Goal: Task Accomplishment & Management: Complete application form

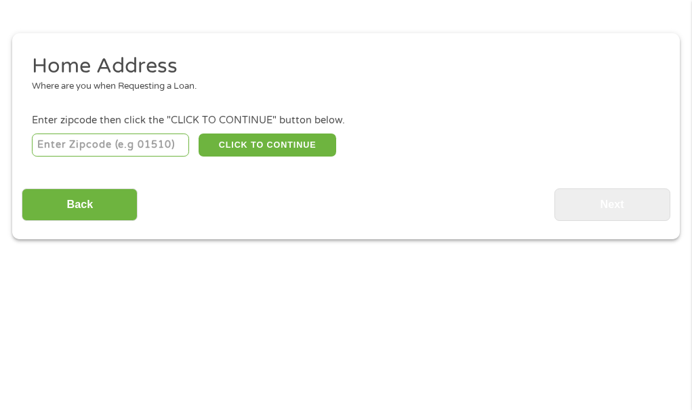
scroll to position [125, 0]
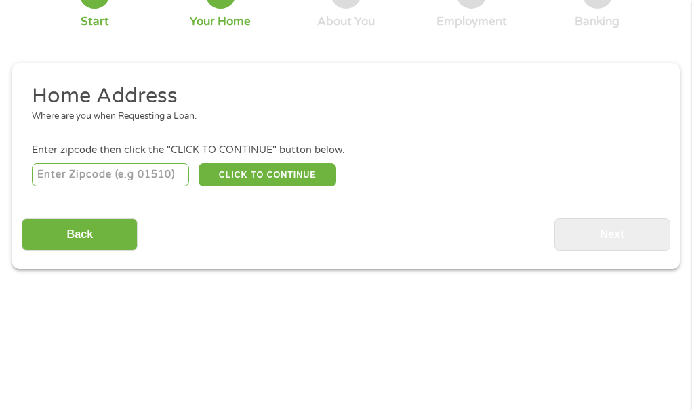
click at [132, 181] on input "number" at bounding box center [110, 174] width 157 height 23
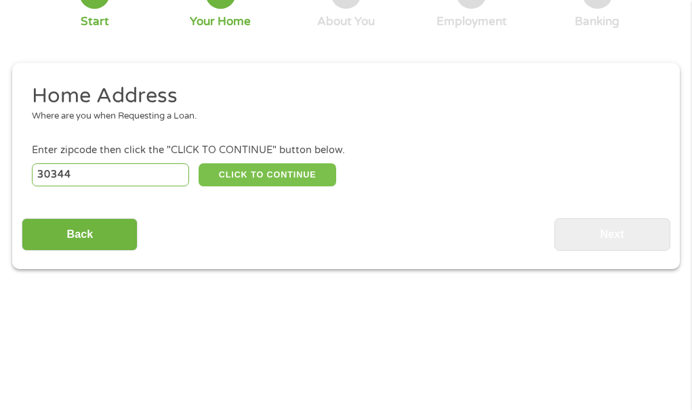
type input "30344"
click at [242, 182] on button "CLICK TO CONTINUE" at bounding box center [267, 174] width 138 height 23
type input "30344"
type input "[GEOGRAPHIC_DATA]"
select select "[US_STATE]"
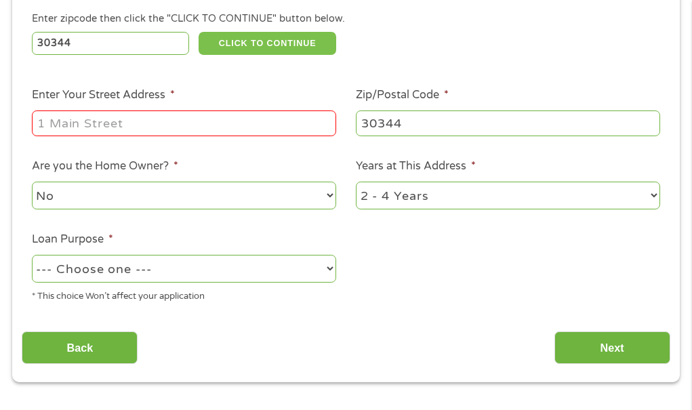
scroll to position [285, 0]
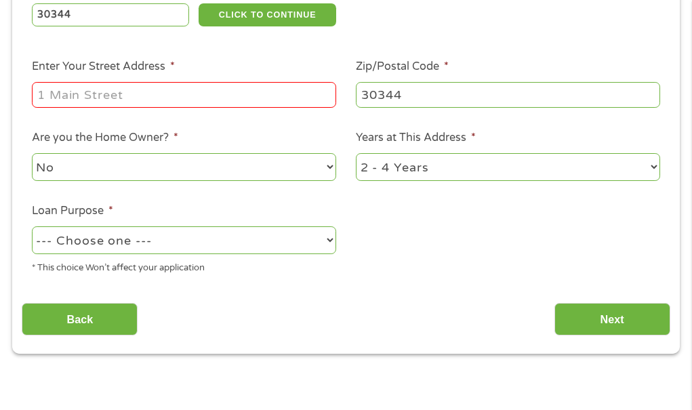
click at [605, 163] on select "1 Year or less 1 - 2 Years 2 - 4 Years Over 4 Years" at bounding box center [508, 167] width 304 height 28
select select "60months"
click at [356, 153] on select "1 Year or less 1 - 2 Years 2 - 4 Years Over 4 Years" at bounding box center [508, 167] width 304 height 28
click at [253, 163] on select "No Yes" at bounding box center [184, 167] width 304 height 28
click at [32, 153] on select "No Yes" at bounding box center [184, 167] width 304 height 28
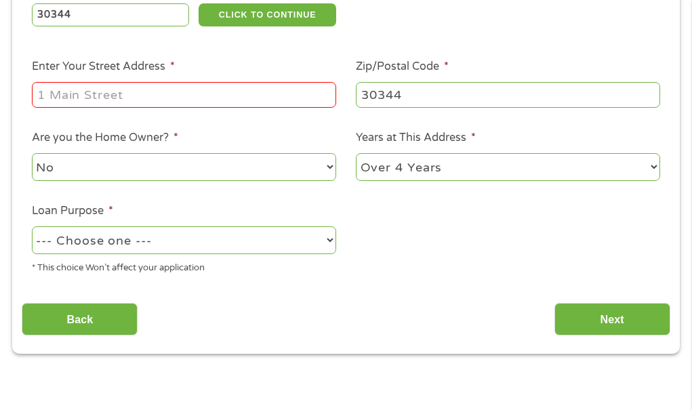
click at [216, 230] on select "--- Choose one --- Pay Bills Debt Consolidation Home Improvement Major Purchase…" at bounding box center [184, 240] width 304 height 28
select select "other"
click at [32, 226] on select "--- Choose one --- Pay Bills Debt Consolidation Home Improvement Major Purchase…" at bounding box center [184, 240] width 304 height 28
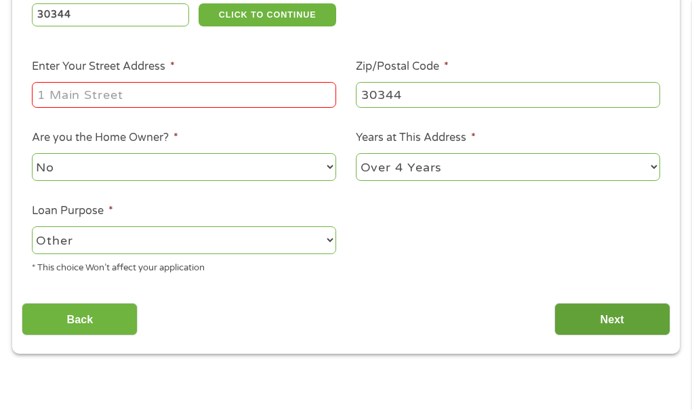
click at [598, 308] on input "Next" at bounding box center [612, 319] width 116 height 33
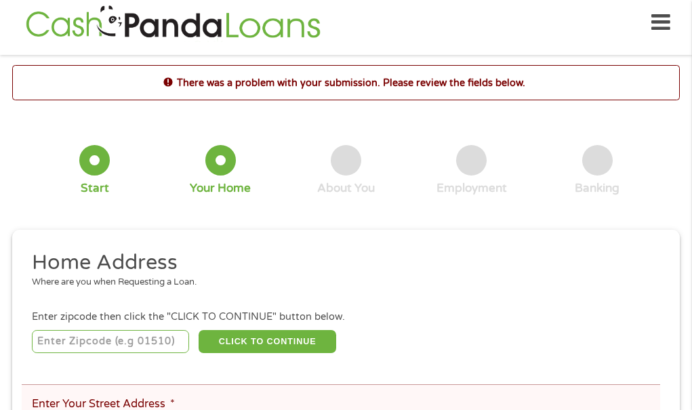
scroll to position [7, 0]
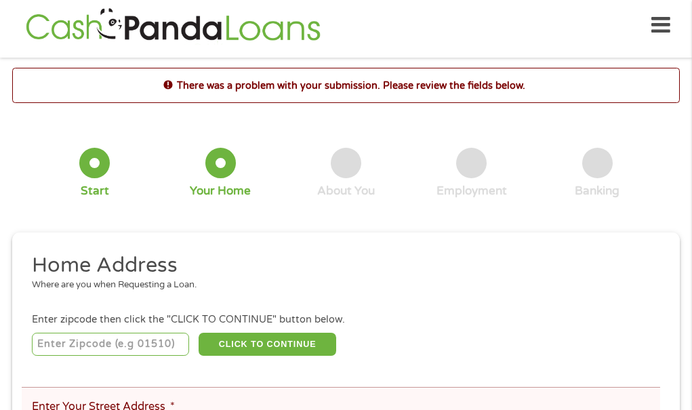
click at [146, 350] on input "number" at bounding box center [110, 344] width 157 height 23
type input "4"
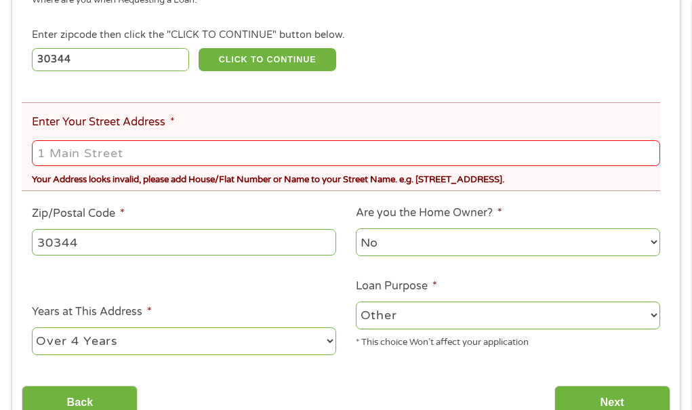
scroll to position [318, 0]
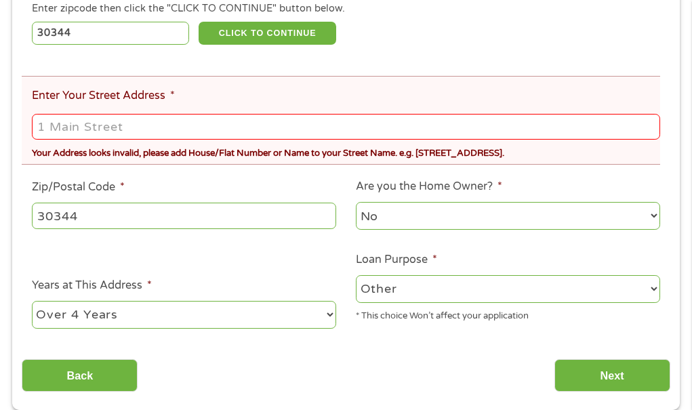
type input "30344"
click at [383, 126] on input "Enter Your Street Address *" at bounding box center [346, 127] width 628 height 26
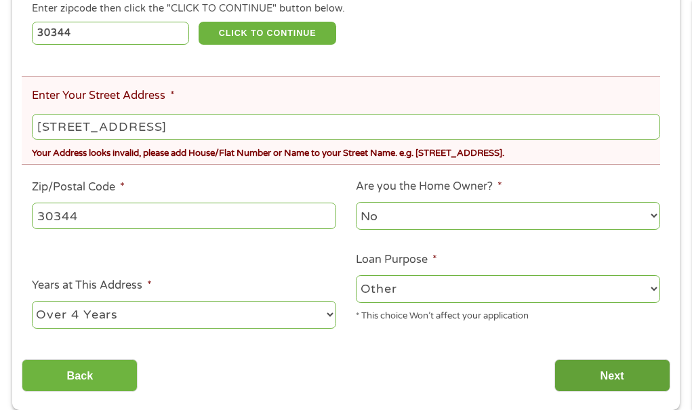
type input "[STREET_ADDRESS]"
click at [597, 370] on input "Next" at bounding box center [612, 375] width 116 height 33
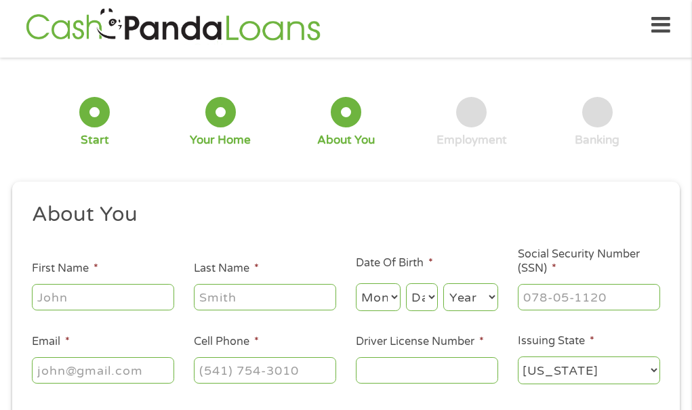
scroll to position [5, 5]
click at [88, 299] on input "First Name *" at bounding box center [103, 297] width 142 height 26
type input "lauren"
click at [207, 299] on input "Last Name *" at bounding box center [265, 297] width 142 height 26
type input "[PERSON_NAME]"
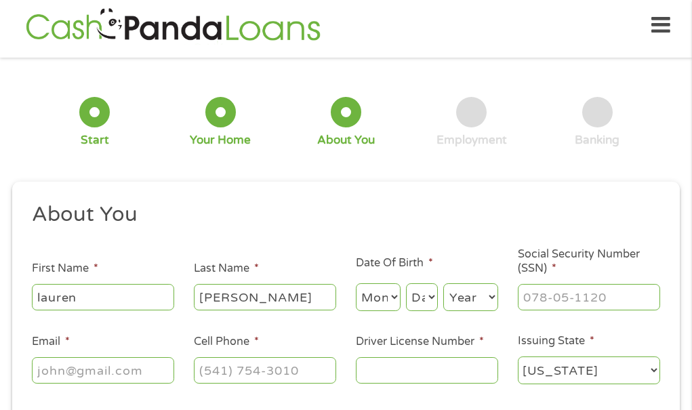
click at [369, 297] on select "Month 1 2 3 4 5 6 7 8 9 10 11 12" at bounding box center [378, 297] width 45 height 28
select select "12"
click at [356, 283] on select "Month 1 2 3 4 5 6 7 8 9 10 11 12" at bounding box center [378, 297] width 45 height 28
click at [427, 297] on select "Day 1 2 3 4 5 6 7 8 9 10 11 12 13 14 15 16 17 18 19 20 21 22 23 24 25 26 27 28 …" at bounding box center [422, 297] width 32 height 28
select select "21"
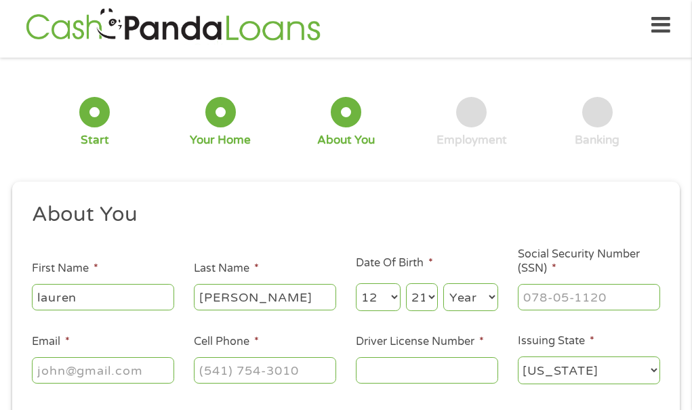
click at [406, 283] on select "Day 1 2 3 4 5 6 7 8 9 10 11 12 13 14 15 16 17 18 19 20 21 22 23 24 25 26 27 28 …" at bounding box center [422, 297] width 32 height 28
click at [478, 292] on select "Year [DATE] 2006 2005 2004 2003 2002 2001 2000 1999 1998 1997 1996 1995 1994 19…" at bounding box center [470, 297] width 55 height 28
select select "1987"
click at [443, 283] on select "Year [DATE] 2006 2005 2004 2003 2002 2001 2000 1999 1998 1997 1996 1995 1994 19…" at bounding box center [470, 297] width 55 height 28
click at [562, 293] on input "___-__-____" at bounding box center [589, 297] width 142 height 26
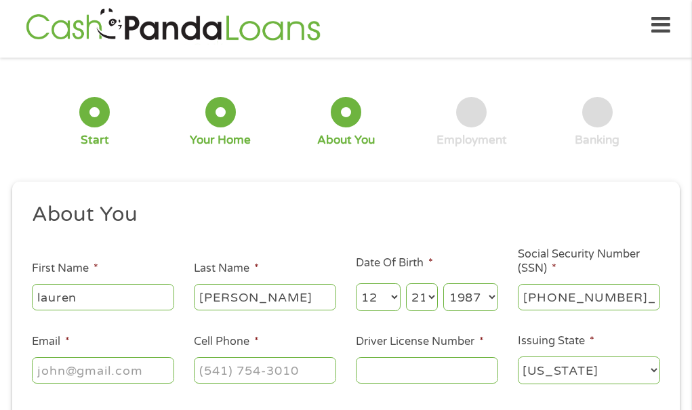
type input "346-80-0682"
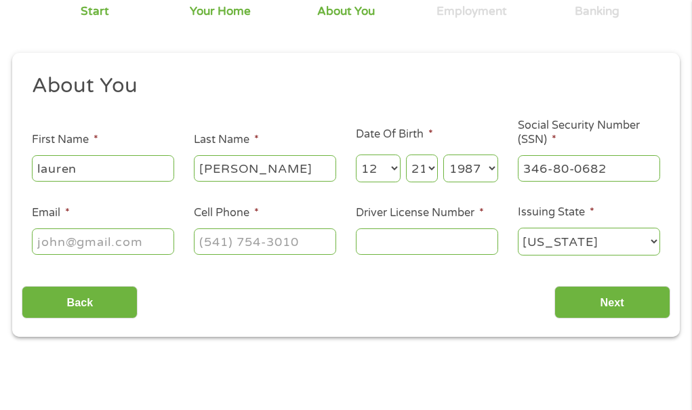
scroll to position [152, 0]
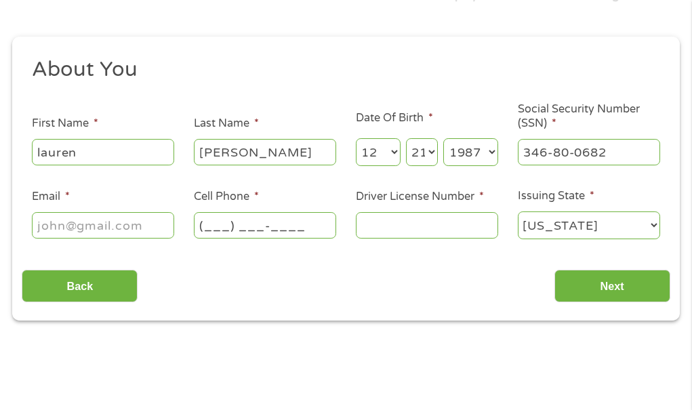
click at [263, 230] on input "(___) ___-____" at bounding box center [265, 225] width 142 height 26
type input "[PHONE_NUMBER]"
click at [134, 230] on input "Email *" at bounding box center [103, 225] width 142 height 26
type input "[EMAIL_ADDRESS][DOMAIN_NAME]"
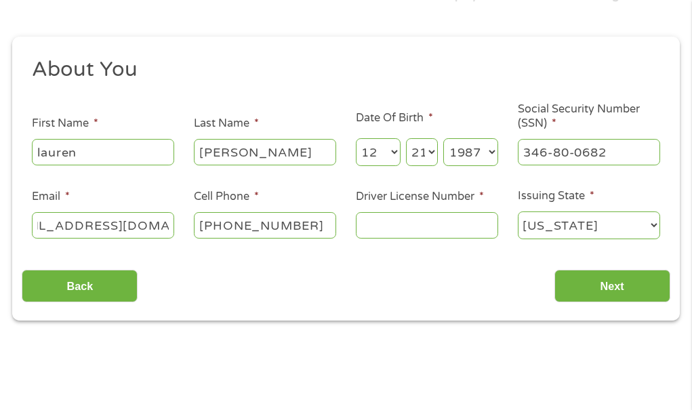
scroll to position [0, 0]
click at [394, 222] on input "Driver License Number *" at bounding box center [427, 225] width 142 height 26
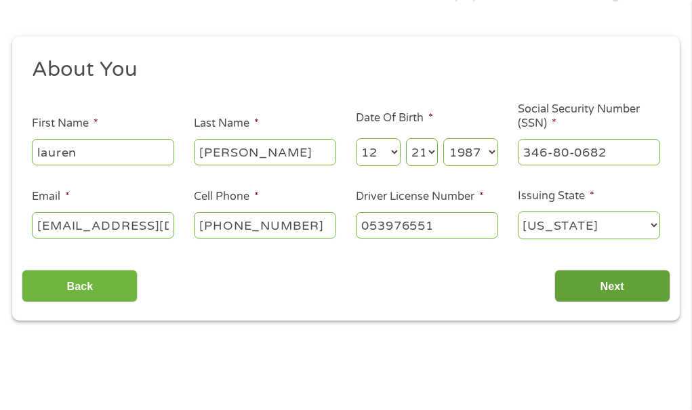
type input "053976551"
click at [621, 282] on input "Next" at bounding box center [612, 286] width 116 height 33
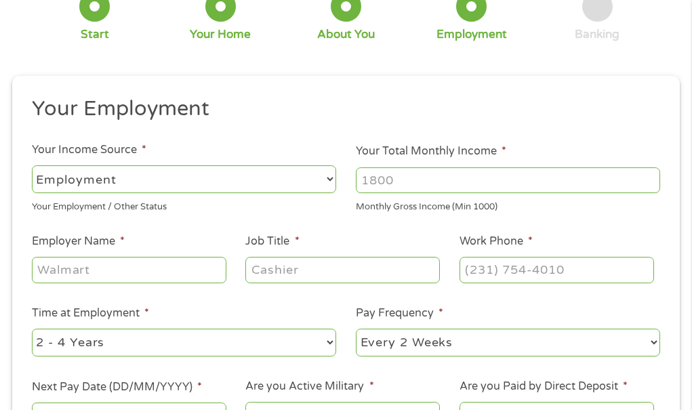
scroll to position [172, 0]
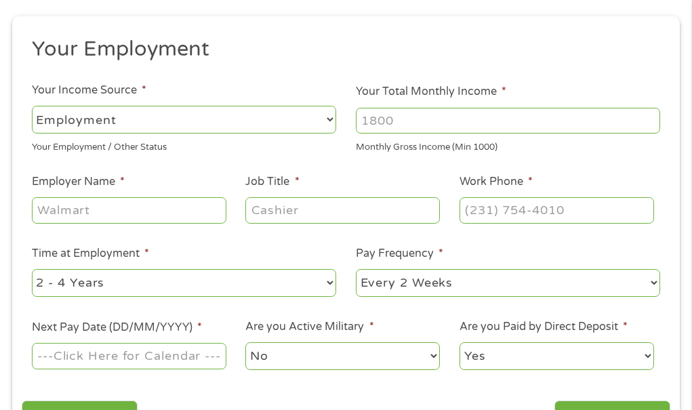
click at [580, 117] on input "Your Total Monthly Income *" at bounding box center [508, 121] width 304 height 26
type input "5000"
click at [198, 221] on input "Employer Name *" at bounding box center [129, 210] width 194 height 26
type input "kiddie academy"
click at [271, 209] on input "Job Title *" at bounding box center [342, 210] width 194 height 26
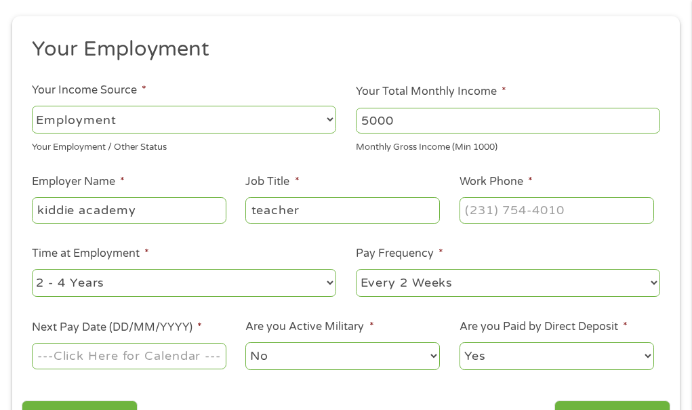
type input "teacher"
click at [520, 207] on input "(___) ___-____" at bounding box center [556, 210] width 194 height 26
type input "[PHONE_NUMBER]"
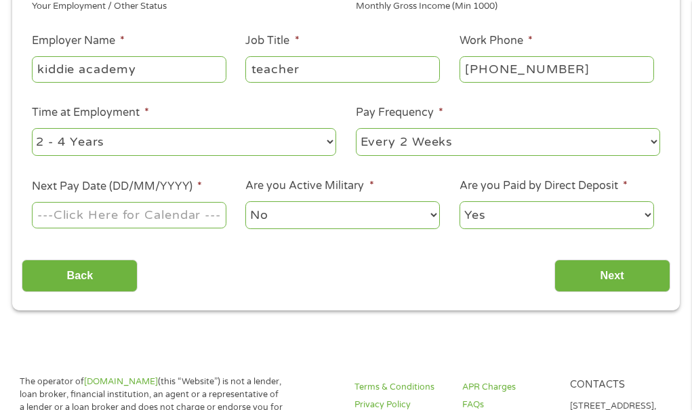
scroll to position [316, 0]
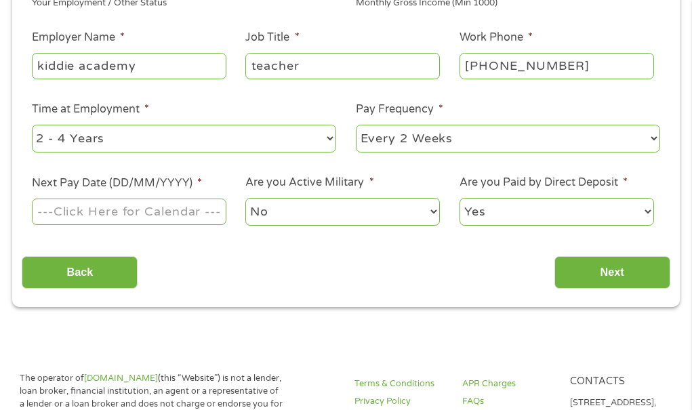
click at [163, 210] on input "Next Pay Date (DD/MM/YYYY) *" at bounding box center [129, 211] width 194 height 26
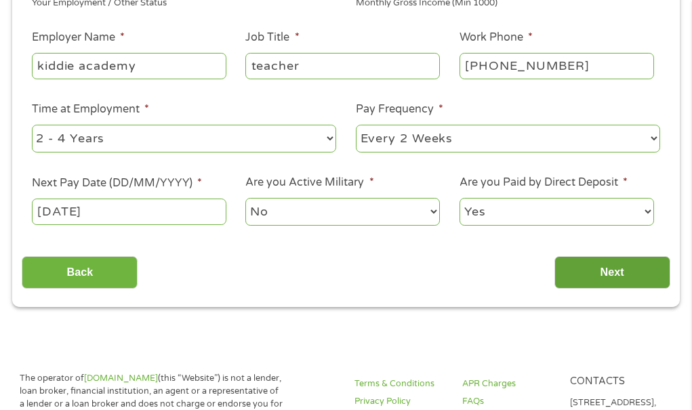
type input "[DATE]"
click at [603, 288] on input "Next" at bounding box center [612, 272] width 116 height 33
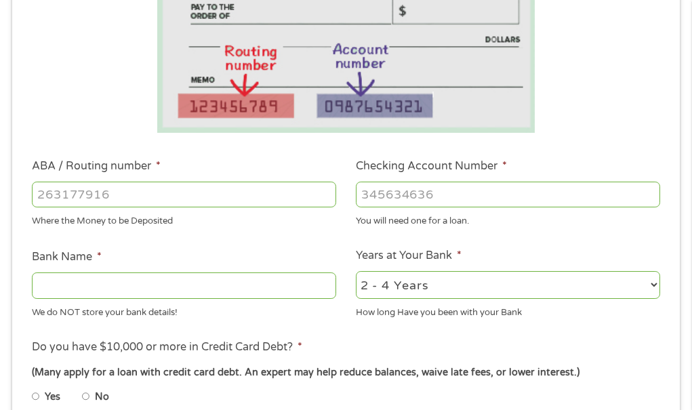
scroll to position [329, 0]
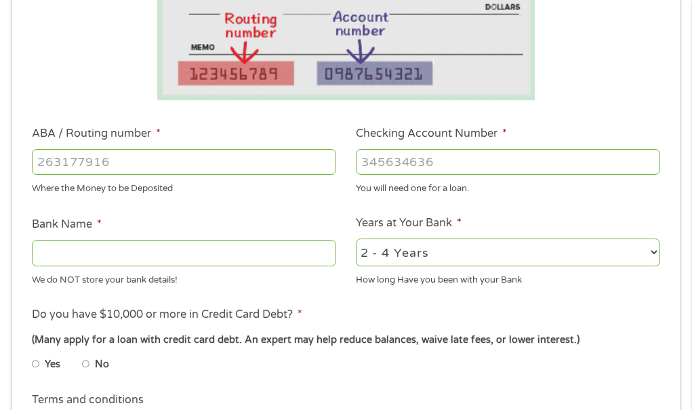
click at [283, 164] on input "ABA / Routing number *" at bounding box center [184, 162] width 304 height 26
type input "124303162"
type input "GOBANK A DIVISION OF GREEN DOT BANK"
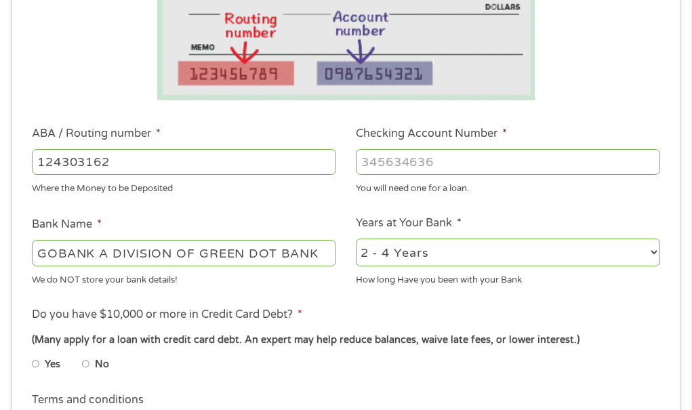
type input "124303162"
click at [396, 161] on input "Checking Account Number *" at bounding box center [508, 162] width 304 height 26
type input "15212093972504"
click at [520, 259] on select "2 - 4 Years 6 - 12 Months 1 - 2 Years Over 4 Years" at bounding box center [508, 252] width 304 height 28
click at [486, 358] on div "Yes No" at bounding box center [346, 366] width 628 height 31
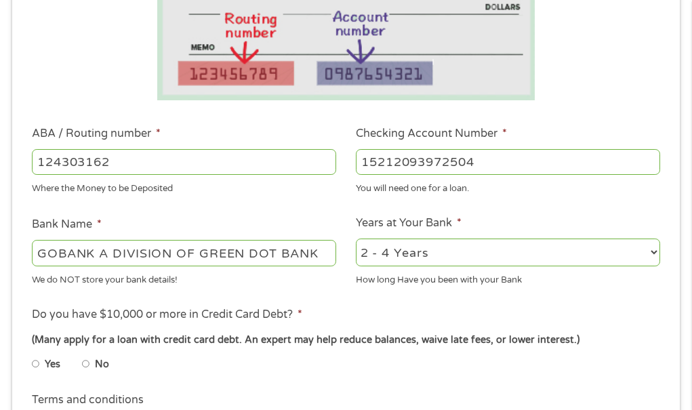
click at [580, 255] on select "2 - 4 Years 6 - 12 Months 1 - 2 Years Over 4 Years" at bounding box center [508, 252] width 304 height 28
select select "60months"
click at [356, 238] on select "2 - 4 Years 6 - 12 Months 1 - 2 Years Over 4 Years" at bounding box center [508, 252] width 304 height 28
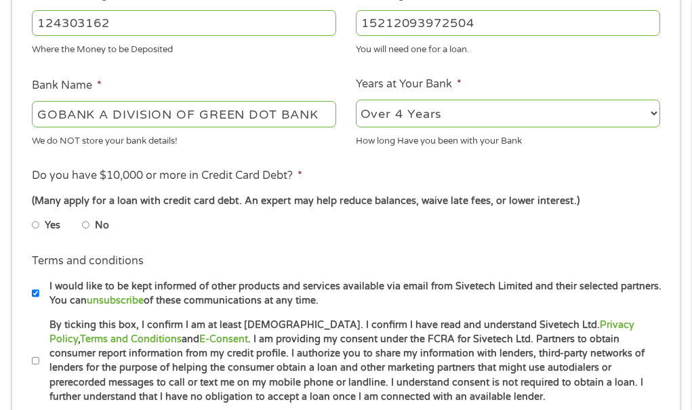
scroll to position [472, 0]
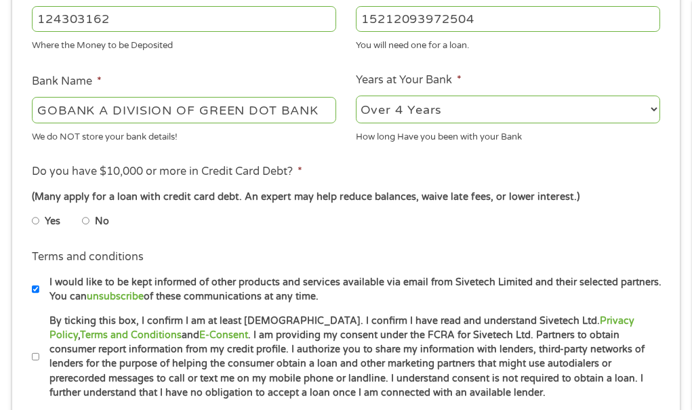
click at [96, 220] on label "No" at bounding box center [102, 221] width 14 height 15
click at [90, 220] on input "No" at bounding box center [86, 221] width 8 height 22
radio input "true"
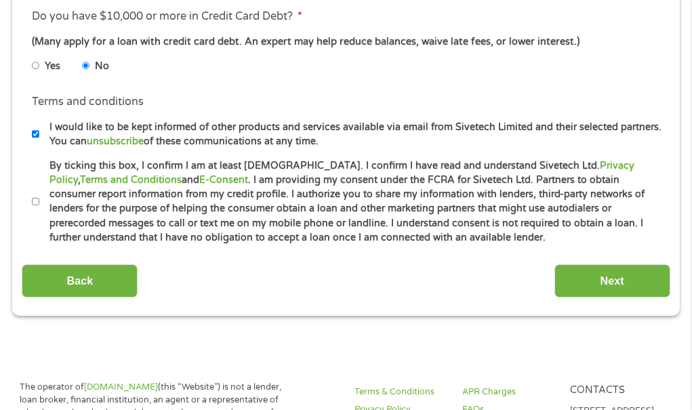
scroll to position [676, 0]
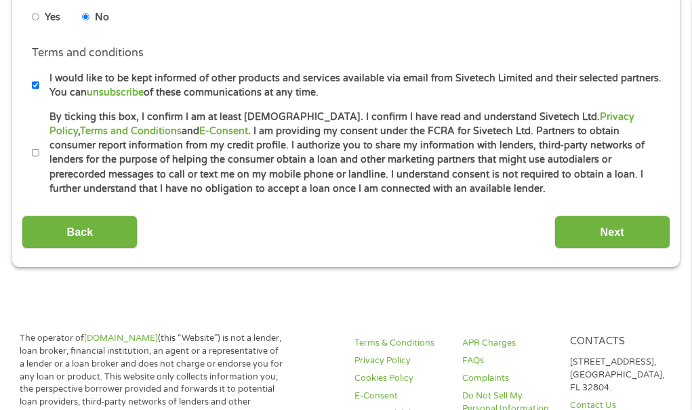
click at [35, 154] on input "By ticking this box, I confirm I am at least [DEMOGRAPHIC_DATA]. I confirm I ha…" at bounding box center [36, 153] width 8 height 22
checkbox input "true"
click at [582, 228] on input "Next" at bounding box center [612, 231] width 116 height 33
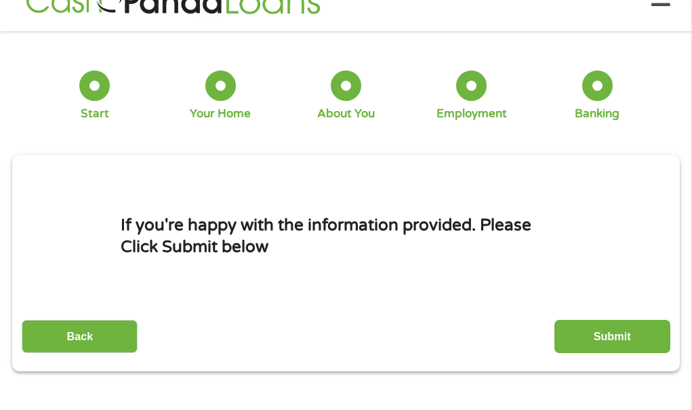
scroll to position [7, 0]
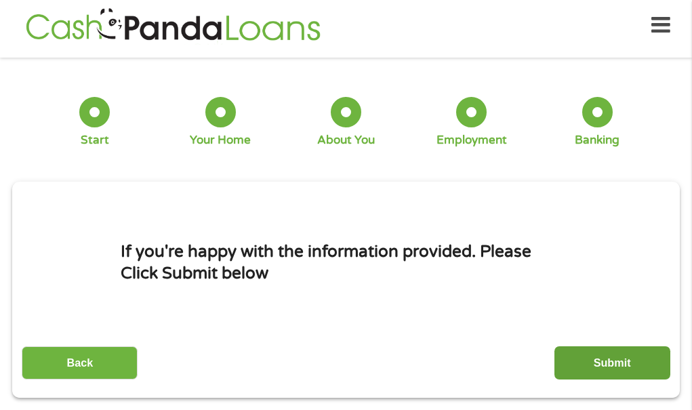
click at [608, 359] on input "Submit" at bounding box center [612, 362] width 116 height 33
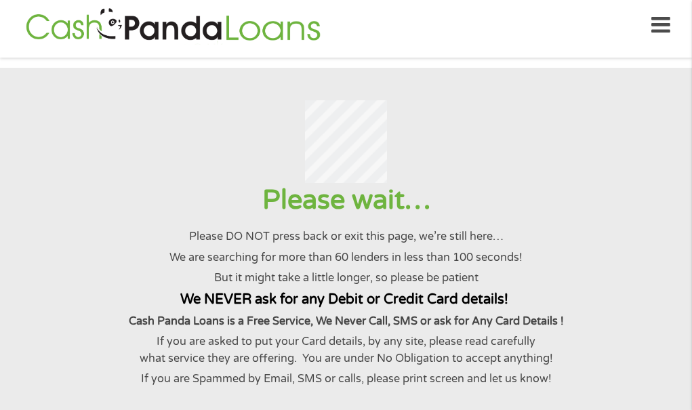
scroll to position [0, 0]
